Goal: Contribute content

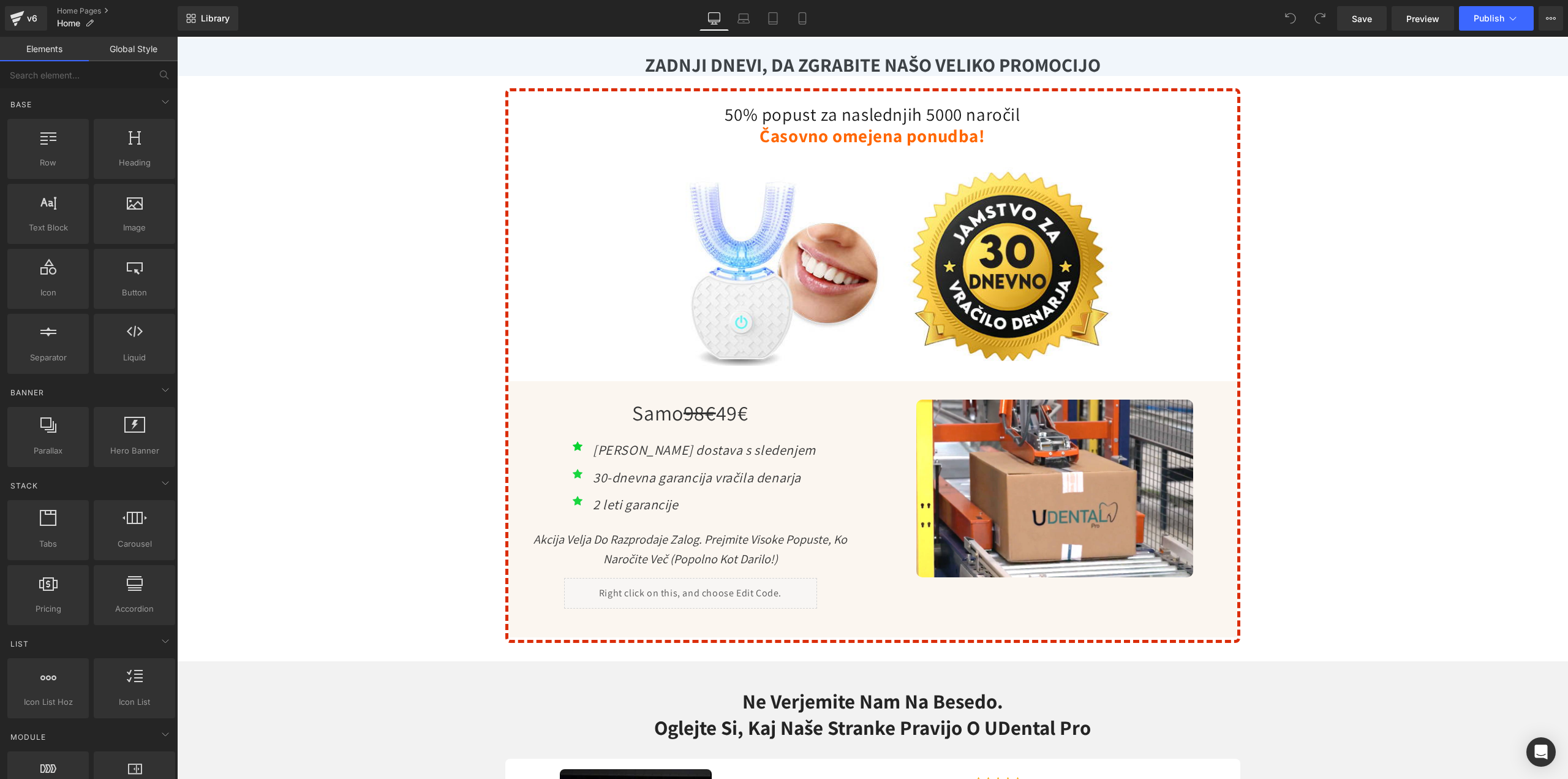
scroll to position [4411, 0]
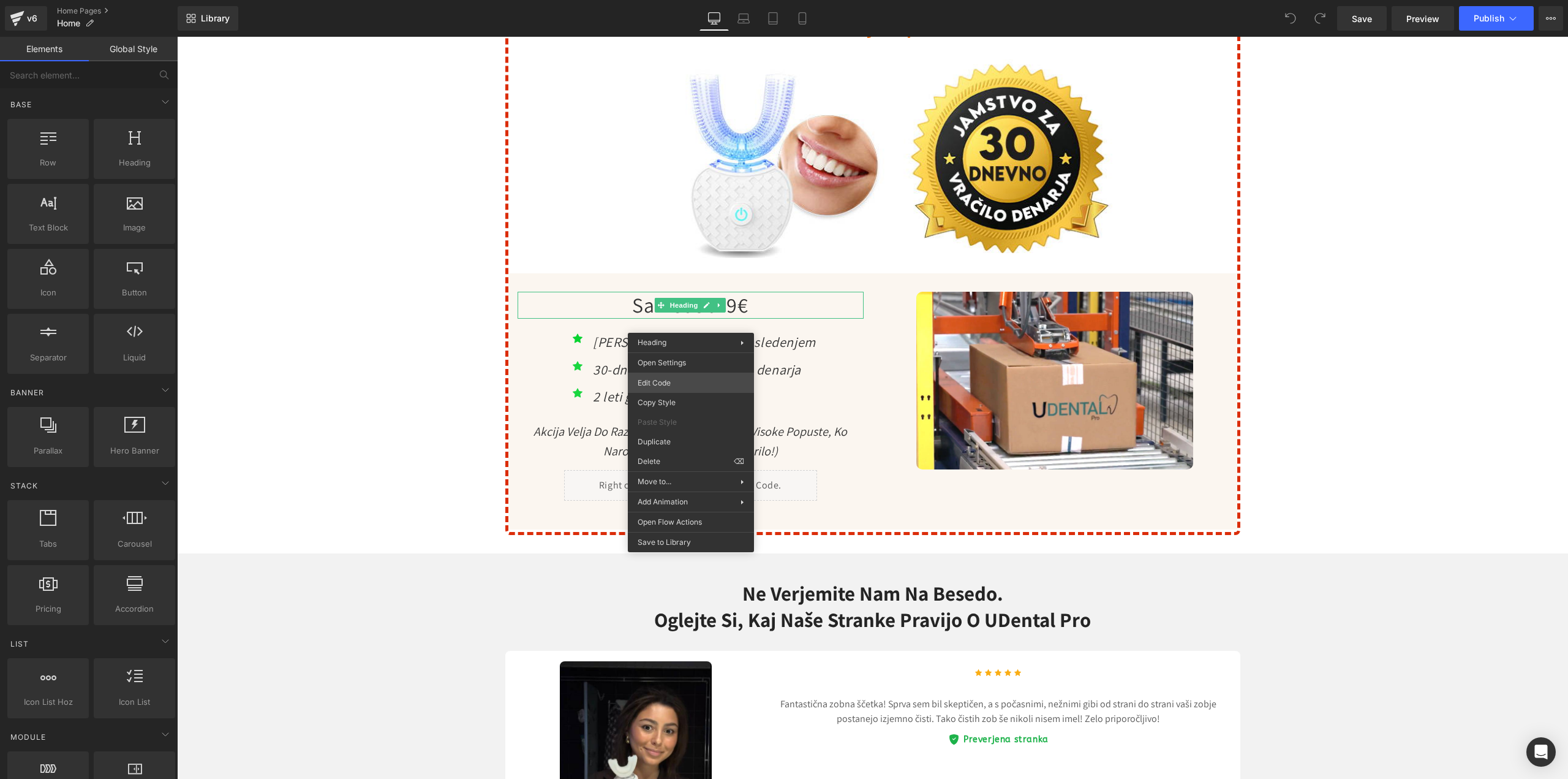
click at [671, 0] on div "You are previewing how the will restyle your page. You can not edit Elements in…" at bounding box center [784, 0] width 1568 height 0
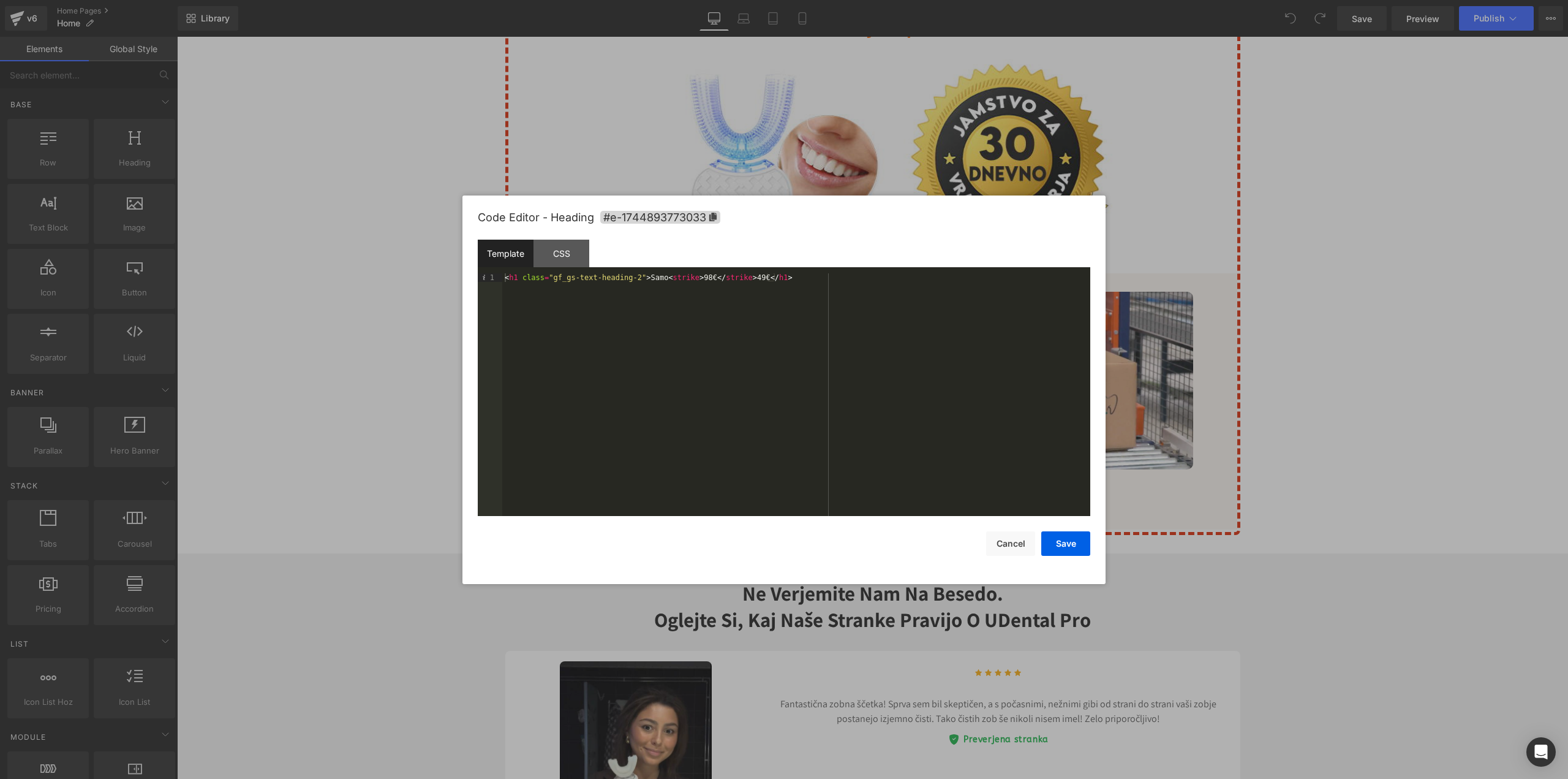
click at [702, 279] on div "< h1 class = "gf_gs-text-heading-2" > Samo < strike > 98€ </ strike > 49€ </ h1…" at bounding box center [796, 403] width 588 height 261
click at [766, 279] on div "< h1 class = "gf_gs-text-heading-2" > Samo < strike > 79,90€ </ strike > 49€ </…" at bounding box center [796, 403] width 588 height 261
click at [868, 324] on div "< h1 class = "gf_gs-text-heading-2" > Samo < strike > 79,90€ </ strike > 39,90€…" at bounding box center [796, 403] width 588 height 261
click at [1076, 545] on button "Save" at bounding box center [1066, 543] width 49 height 25
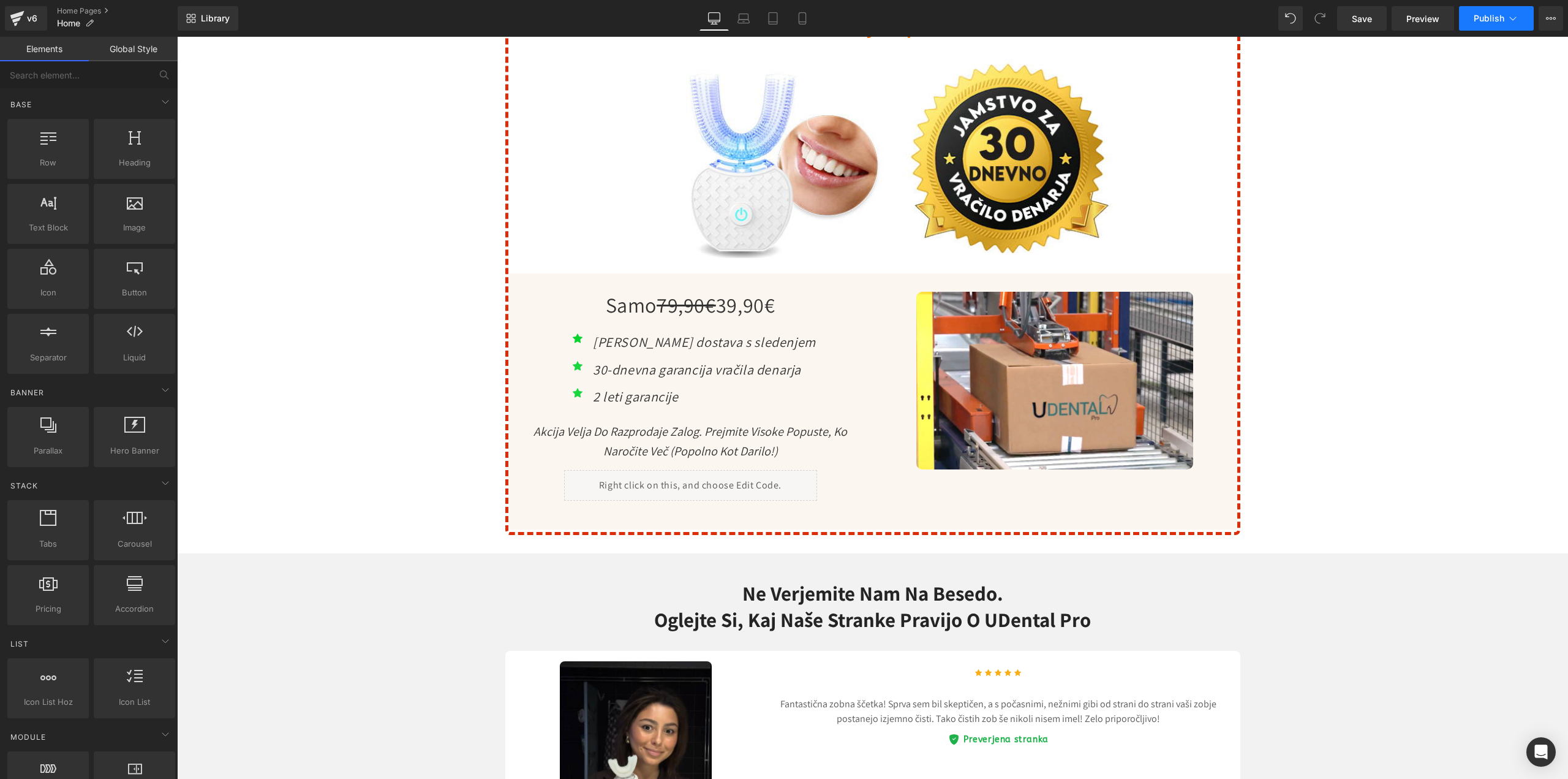
click at [1480, 21] on span "Publish" at bounding box center [1489, 18] width 31 height 10
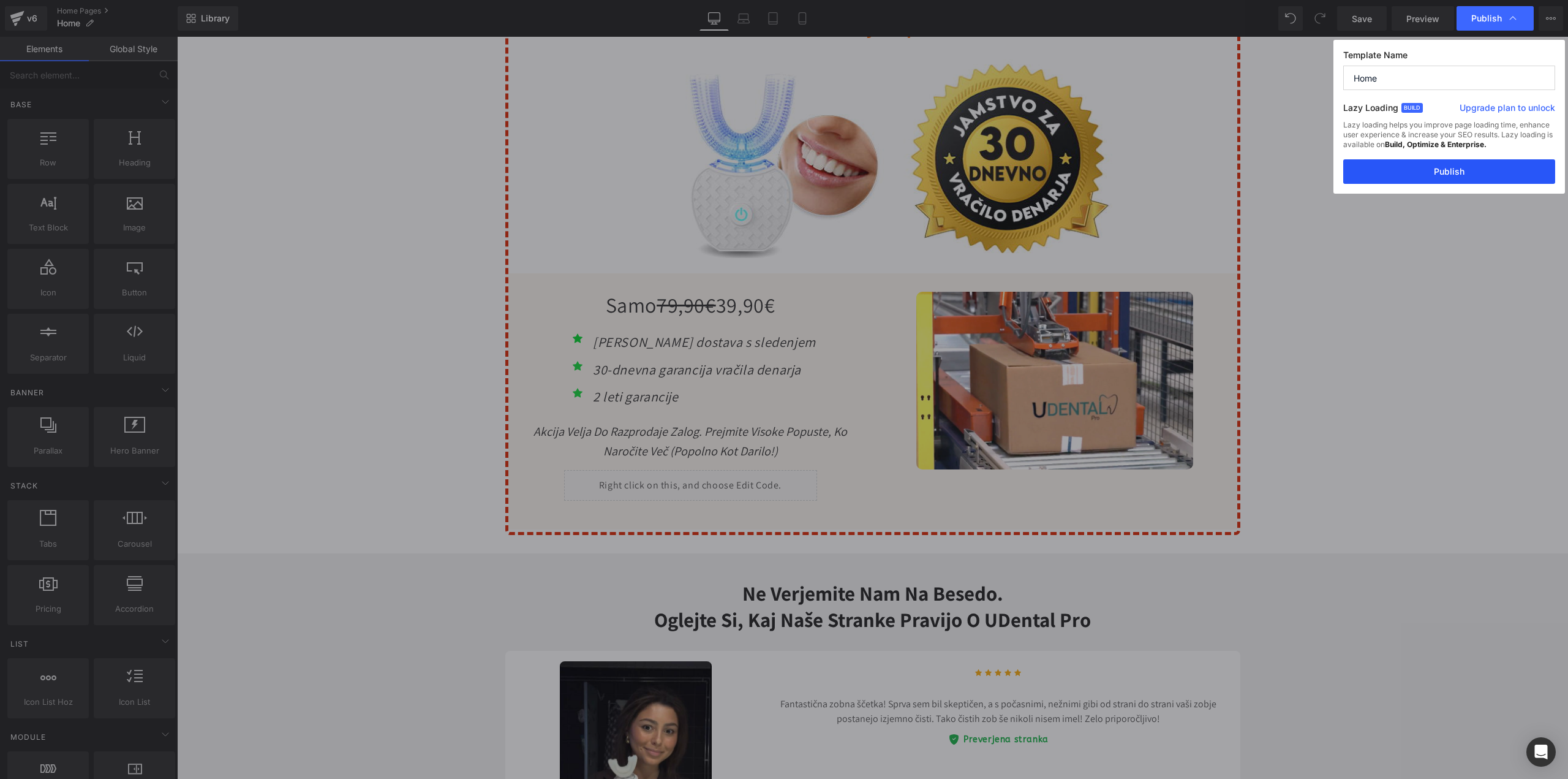
click at [1432, 181] on button "Publish" at bounding box center [1448, 172] width 212 height 25
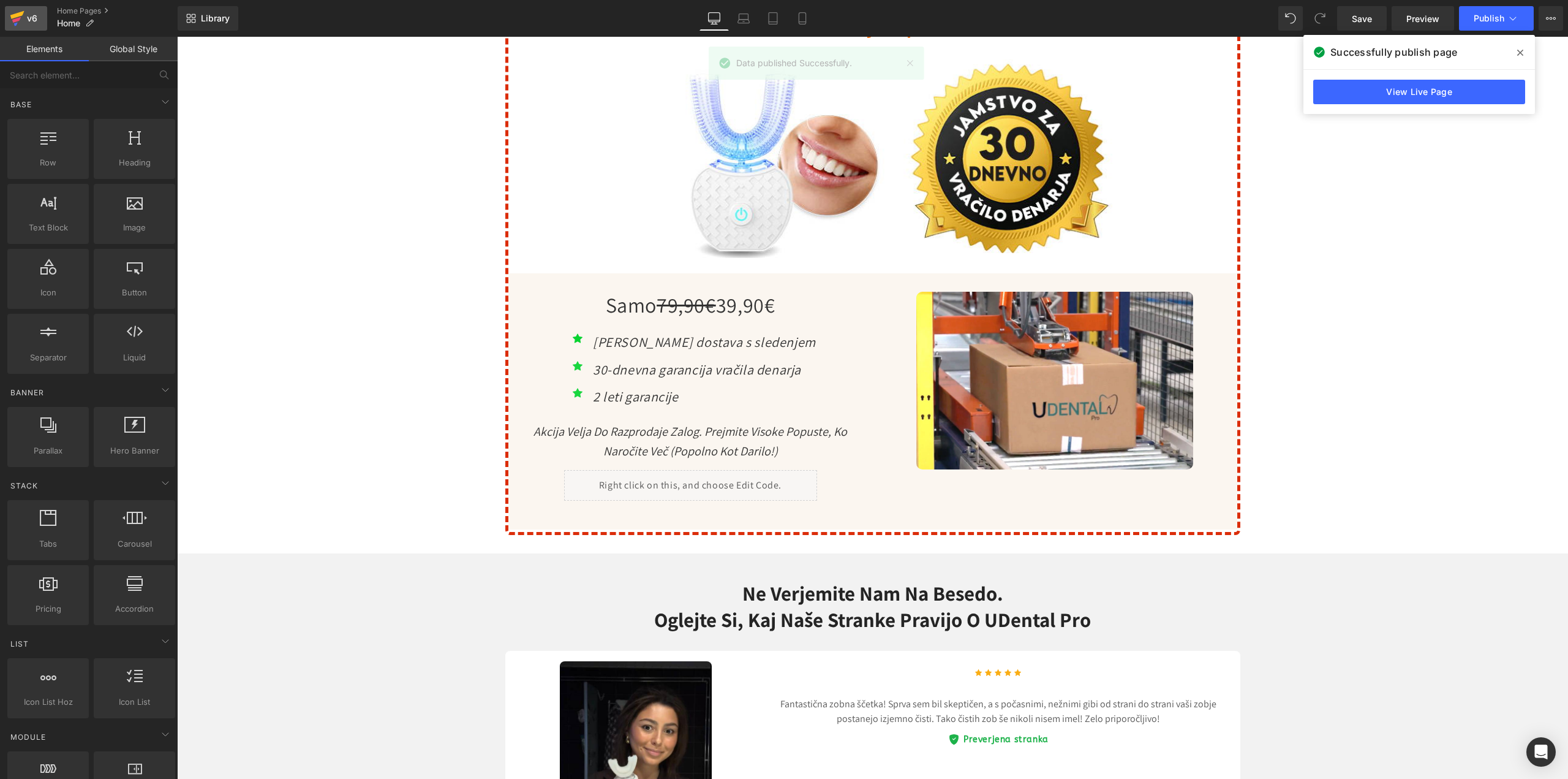
click at [32, 22] on div "v6" at bounding box center [32, 18] width 15 height 16
